Goal: Task Accomplishment & Management: Use online tool/utility

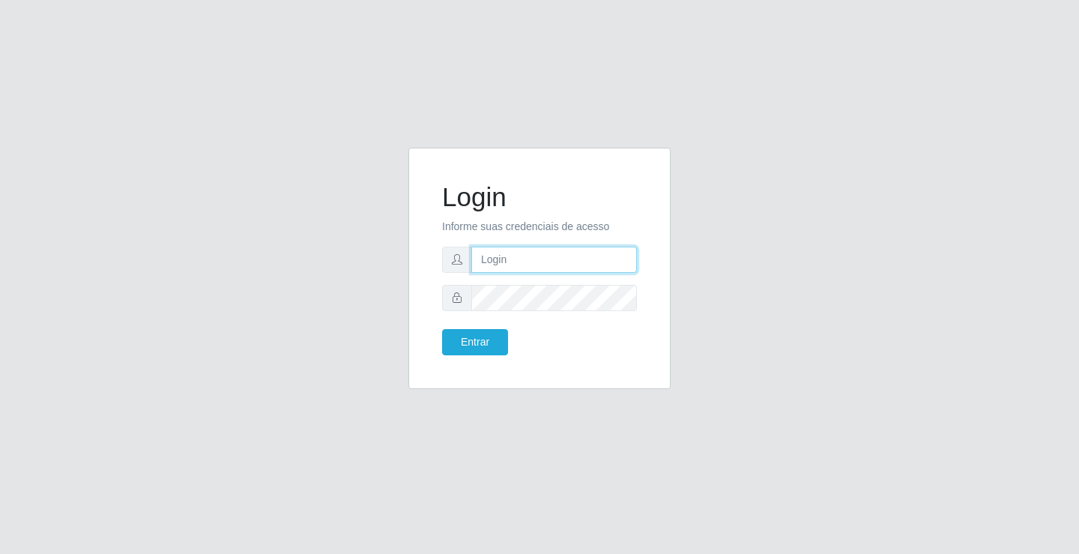
click at [524, 261] on input "text" at bounding box center [554, 259] width 166 height 26
type input "william@ideal"
click at [442, 329] on button "Entrar" at bounding box center [475, 342] width 66 height 26
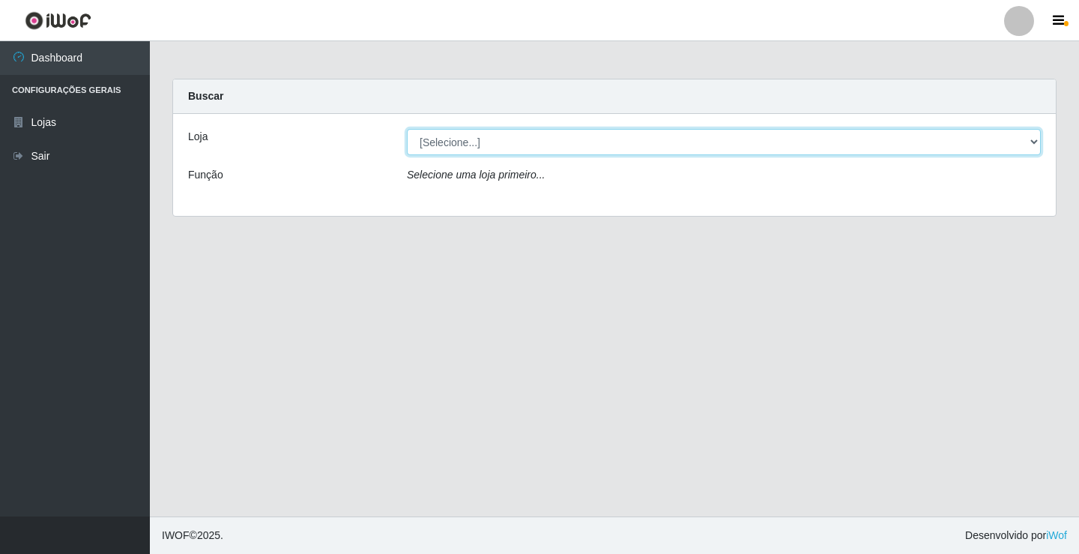
click at [636, 145] on select "[Selecione...] Ideal - Conceição" at bounding box center [724, 142] width 634 height 26
select select "231"
click at [407, 129] on select "[Selecione...] Ideal - Conceição" at bounding box center [724, 142] width 634 height 26
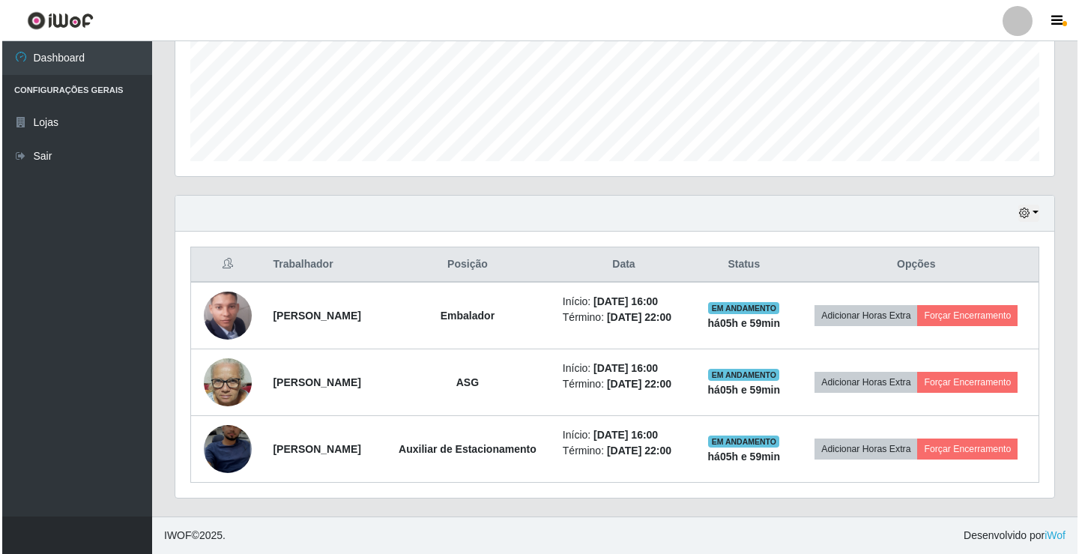
scroll to position [408, 0]
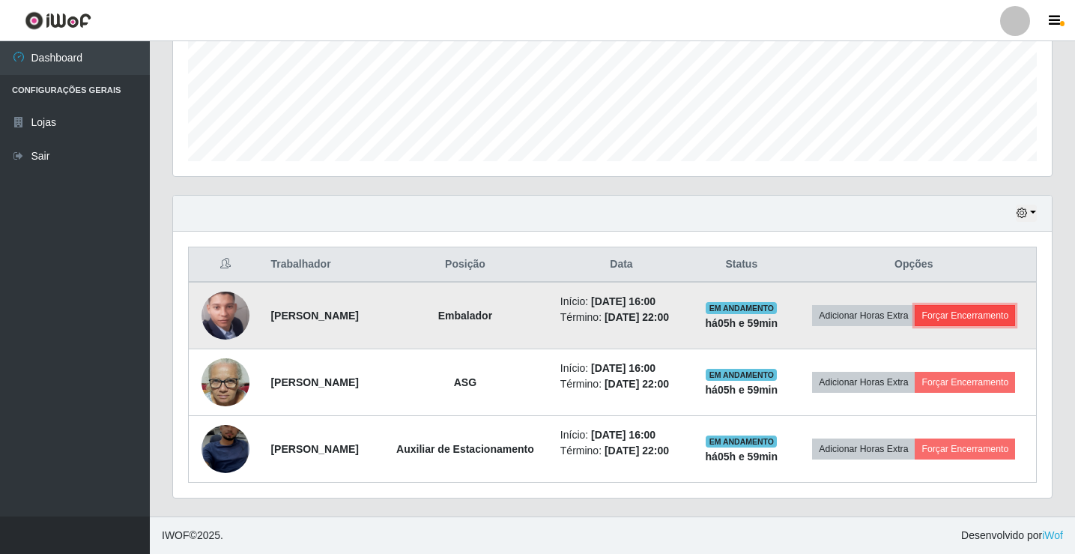
click at [915, 305] on button "Forçar Encerramento" at bounding box center [965, 315] width 100 height 21
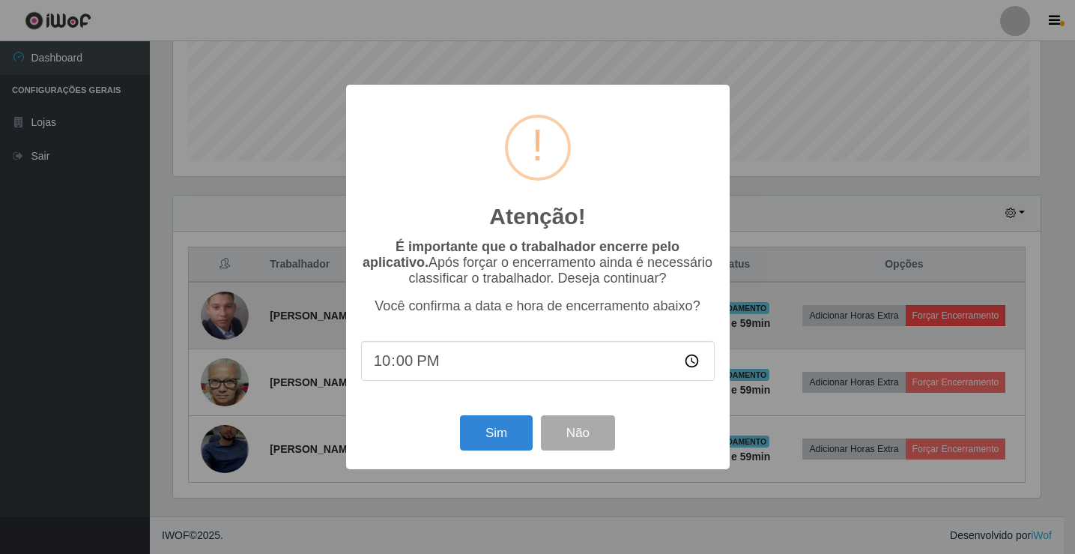
scroll to position [311, 871]
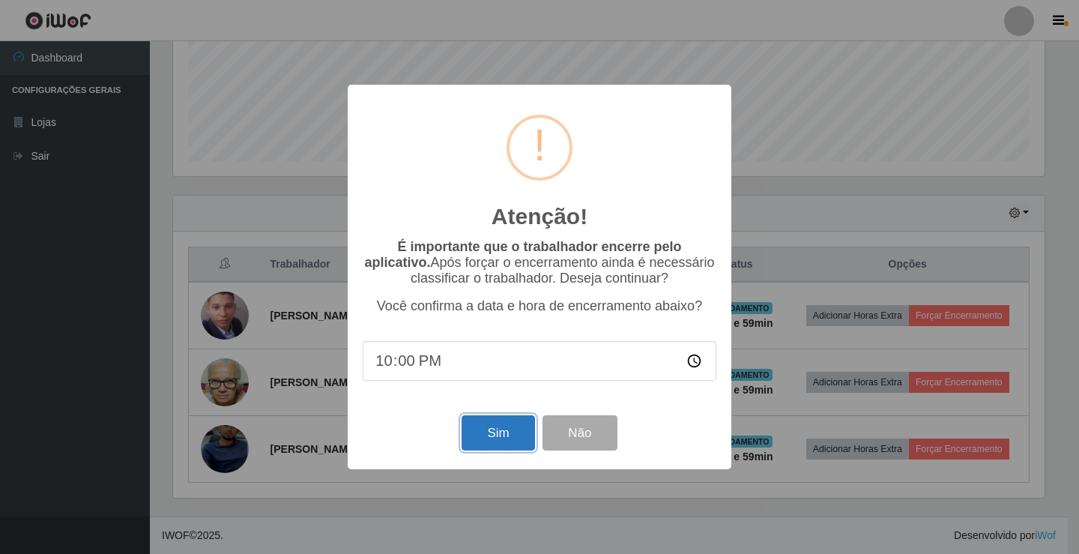
click at [512, 431] on button "Sim" at bounding box center [497, 432] width 73 height 35
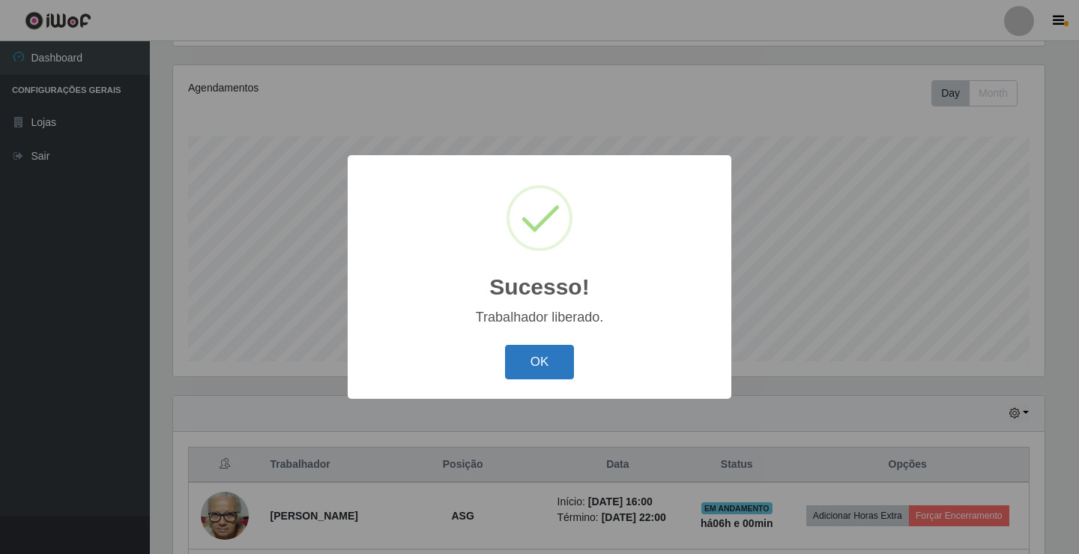
click at [569, 362] on button "OK" at bounding box center [540, 362] width 70 height 35
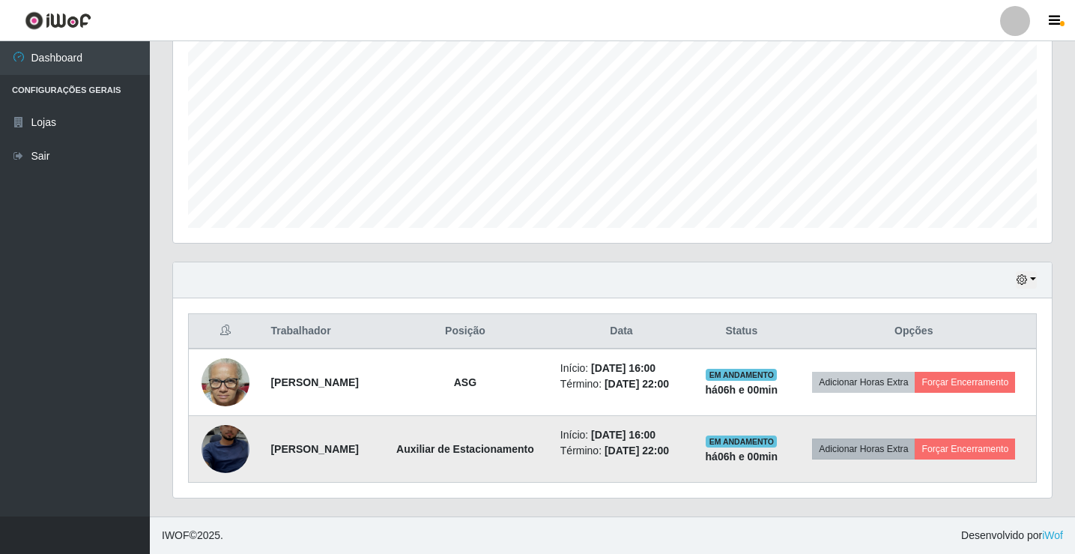
scroll to position [330, 0]
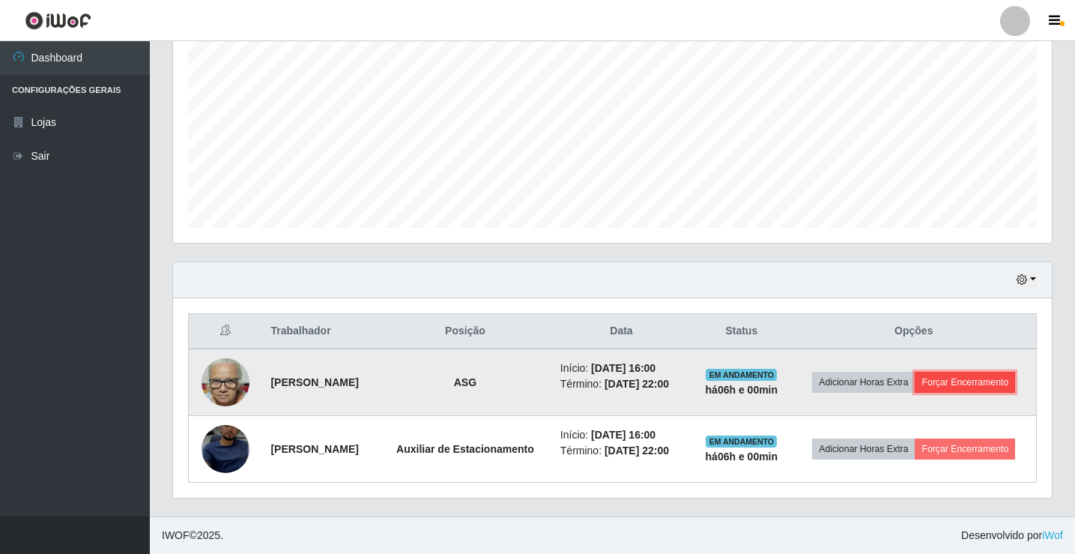
click at [927, 378] on button "Forçar Encerramento" at bounding box center [965, 382] width 100 height 21
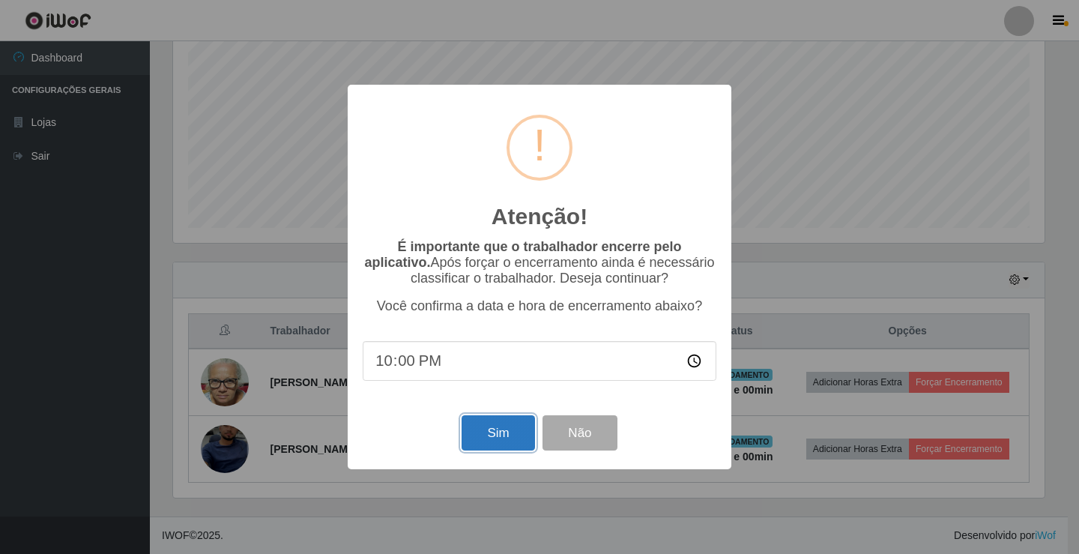
click at [509, 435] on button "Sim" at bounding box center [497, 432] width 73 height 35
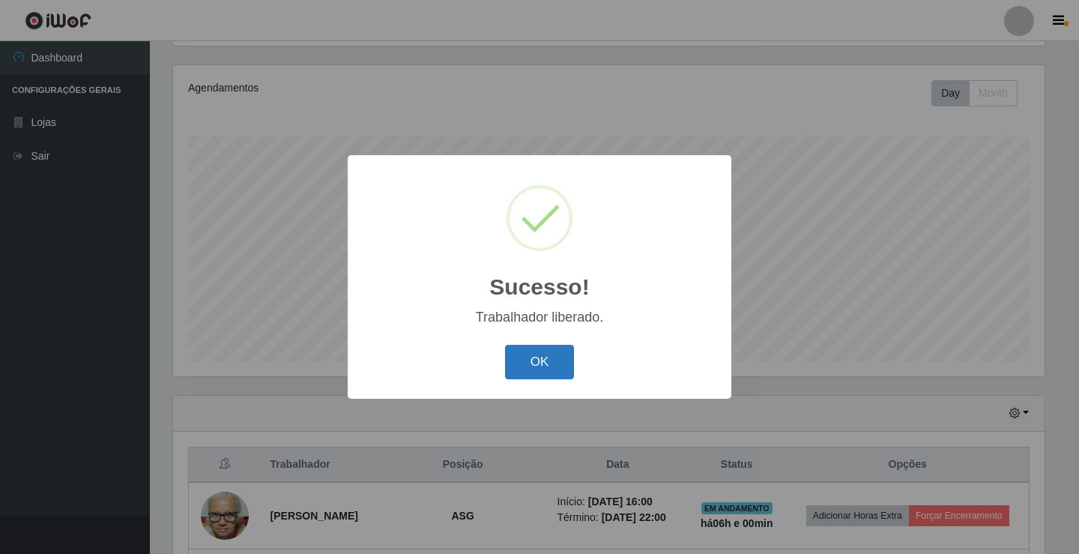
click at [535, 357] on button "OK" at bounding box center [540, 362] width 70 height 35
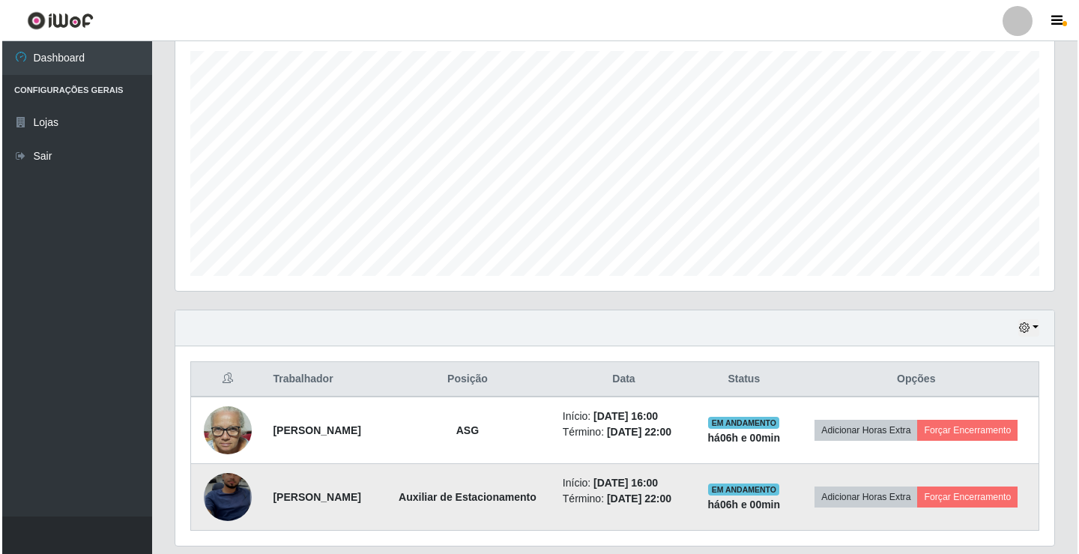
scroll to position [330, 0]
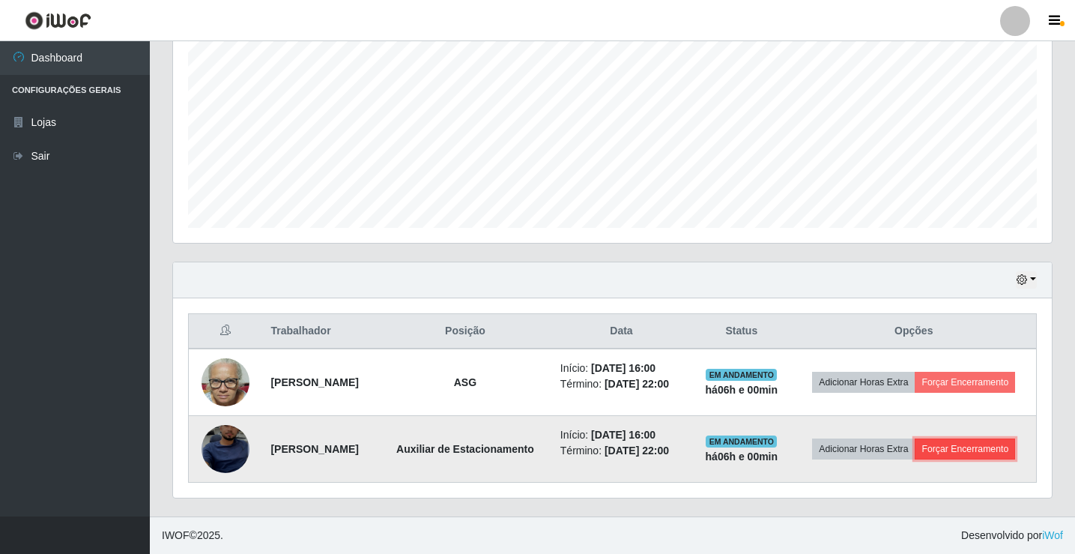
click at [915, 455] on button "Forçar Encerramento" at bounding box center [965, 448] width 100 height 21
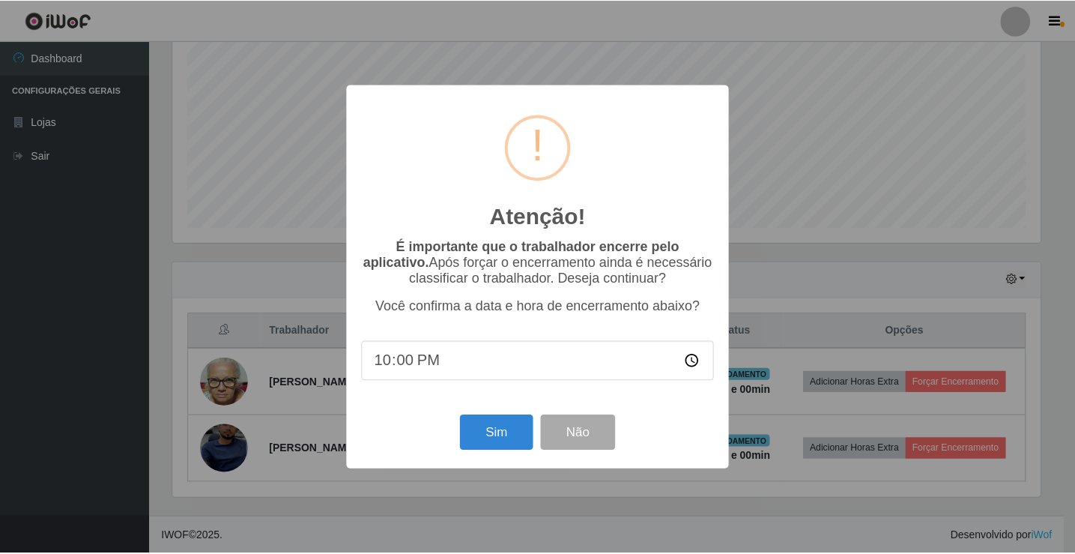
scroll to position [241, 0]
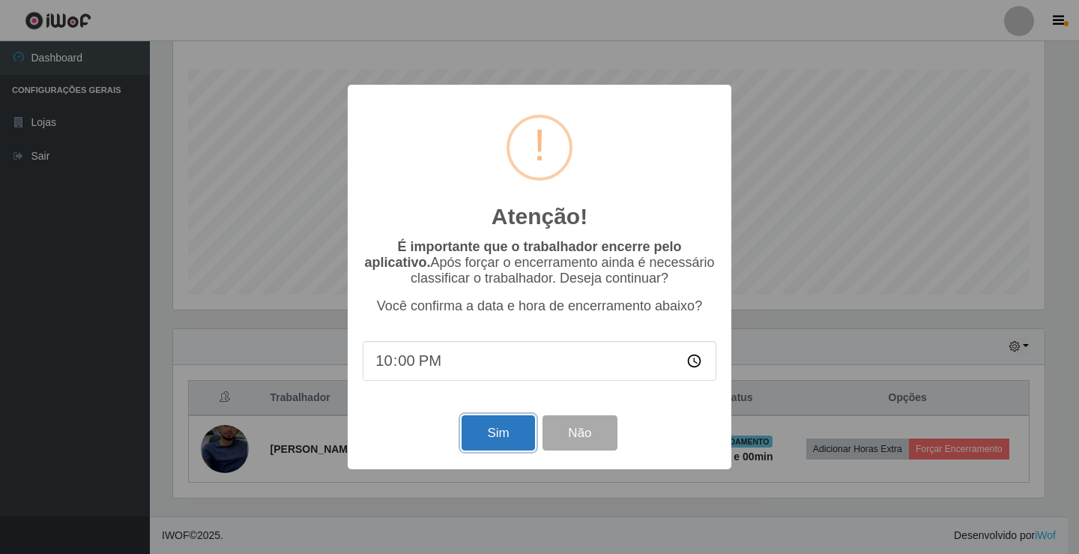
click at [504, 434] on button "Sim" at bounding box center [497, 432] width 73 height 35
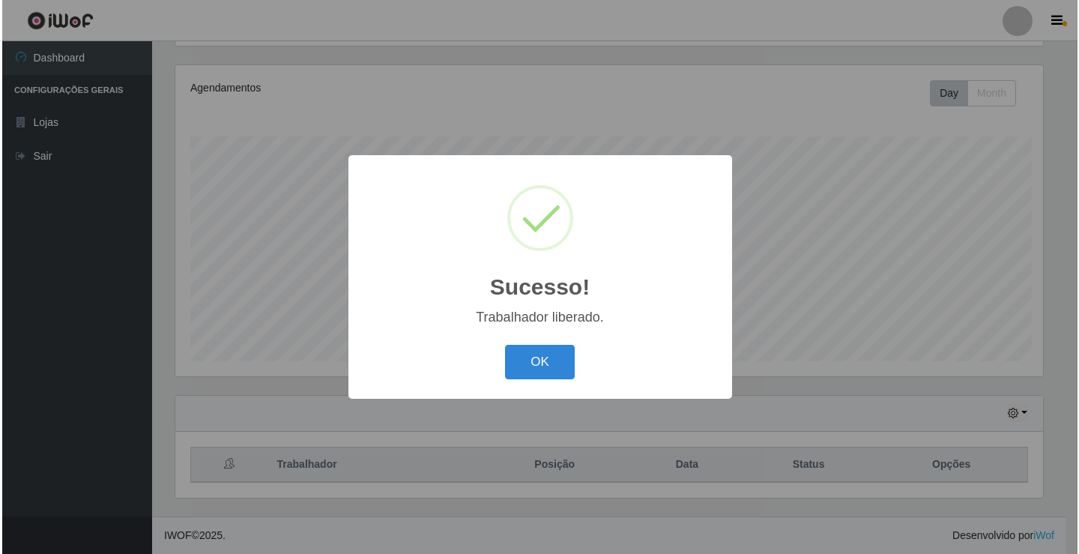
scroll to position [0, 0]
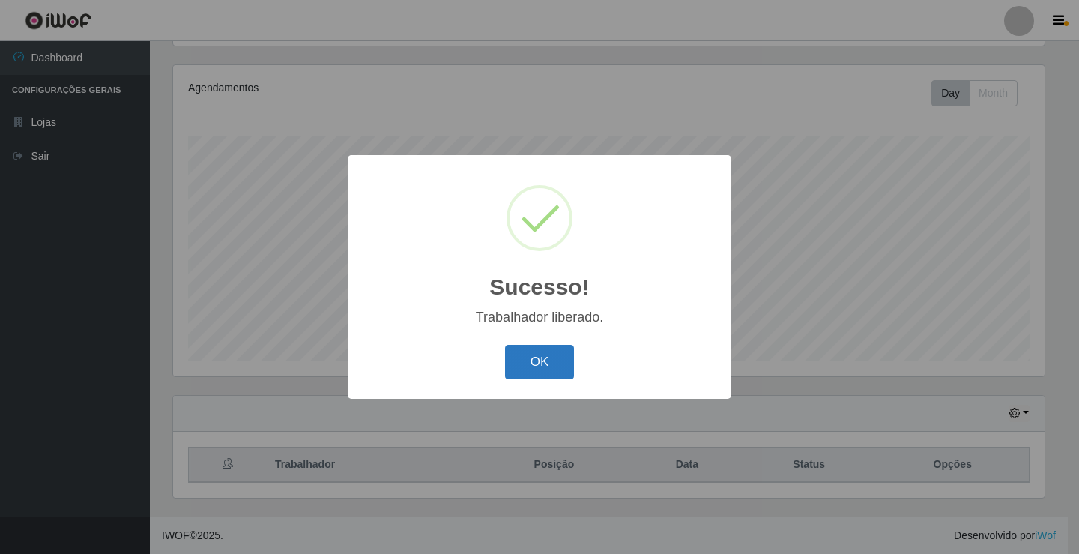
click at [551, 360] on button "OK" at bounding box center [540, 362] width 70 height 35
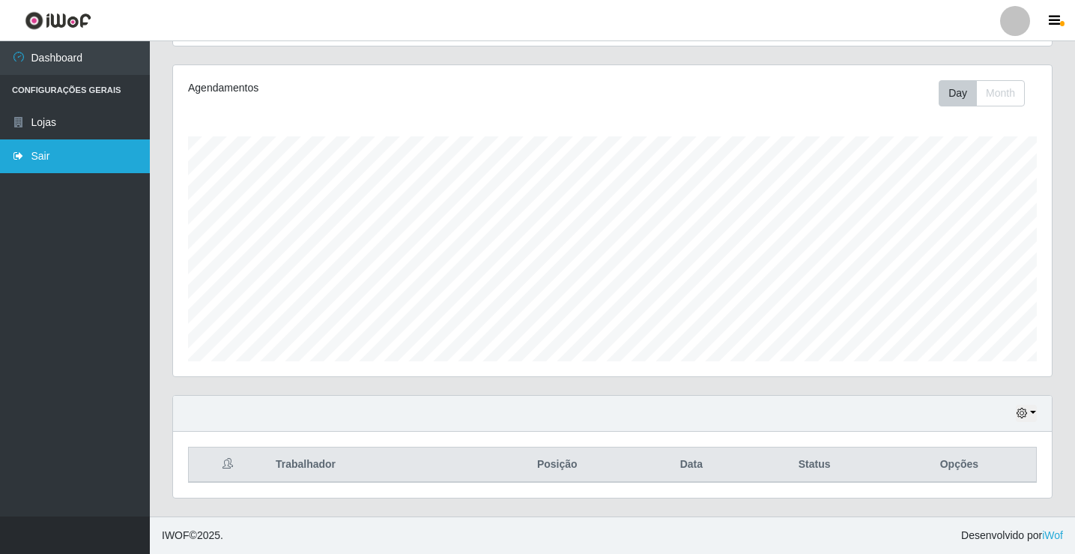
click at [70, 148] on link "Sair" at bounding box center [75, 156] width 150 height 34
